Goal: Connect with others: Establish contact or relationships with other users

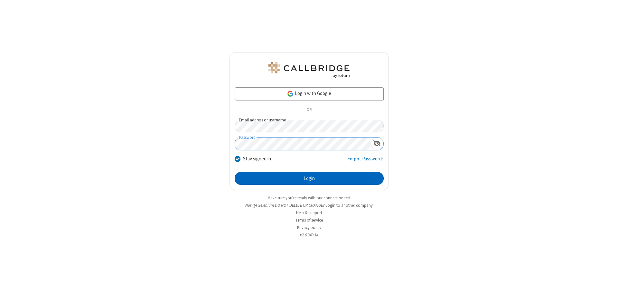
click at [309, 178] on button "Login" at bounding box center [309, 178] width 149 height 13
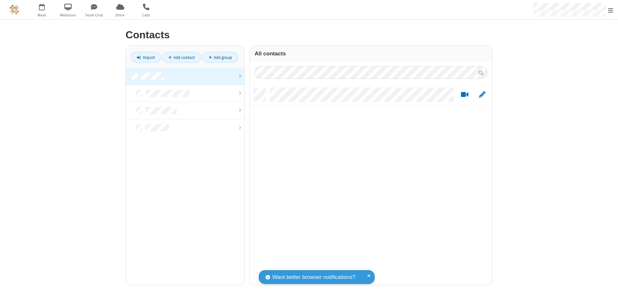
scroll to position [196, 238]
click at [185, 76] on link at bounding box center [185, 76] width 118 height 17
click at [182, 57] on link "Add contact" at bounding box center [181, 57] width 39 height 11
